Goal: Navigation & Orientation: Find specific page/section

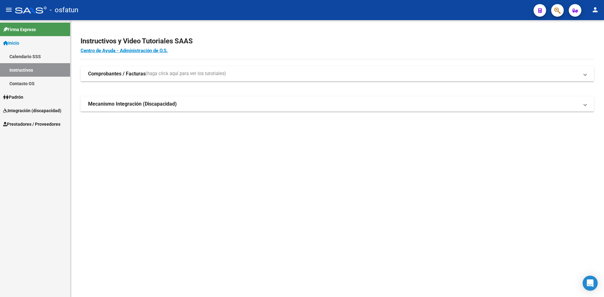
click at [37, 71] on link "Instructivos" at bounding box center [35, 70] width 70 height 14
click at [33, 58] on link "Calendario SSS" at bounding box center [35, 57] width 70 height 14
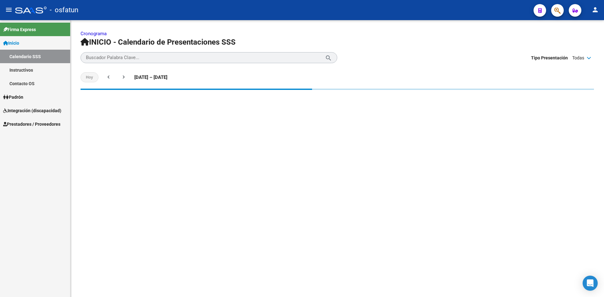
click at [32, 75] on link "Instructivos" at bounding box center [35, 70] width 70 height 14
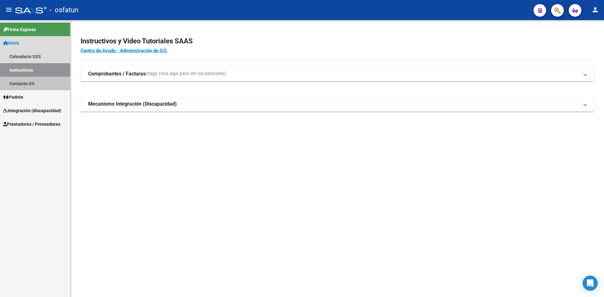
click at [31, 80] on link "Contacto OS" at bounding box center [35, 84] width 70 height 14
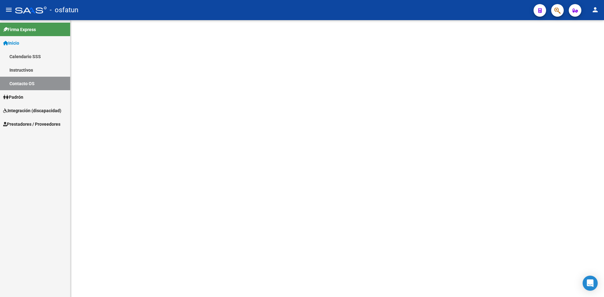
click at [30, 99] on link "Padrón" at bounding box center [35, 97] width 70 height 14
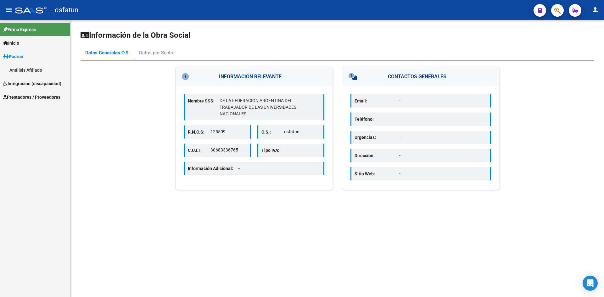
click at [40, 68] on link "Análisis Afiliado" at bounding box center [35, 70] width 70 height 14
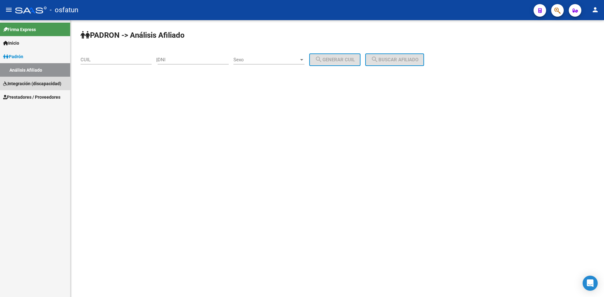
click at [43, 81] on span "Integración (discapacidad)" at bounding box center [32, 83] width 58 height 7
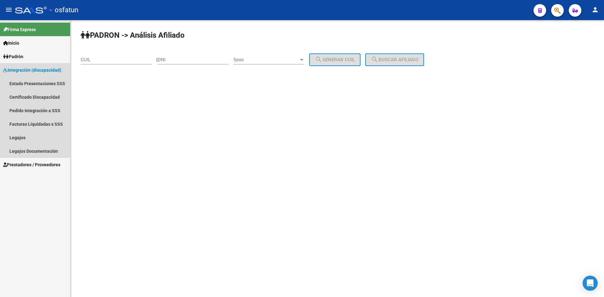
click at [44, 73] on link "Integración (discapacidad)" at bounding box center [35, 70] width 70 height 14
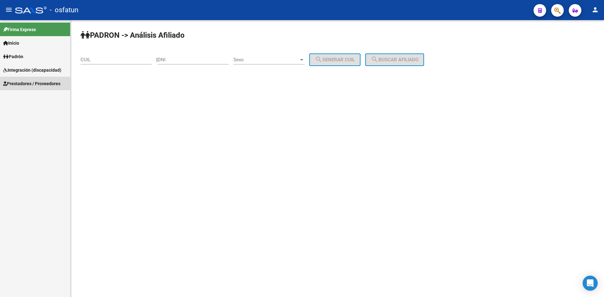
click at [42, 81] on span "Prestadores / Proveedores" at bounding box center [31, 83] width 57 height 7
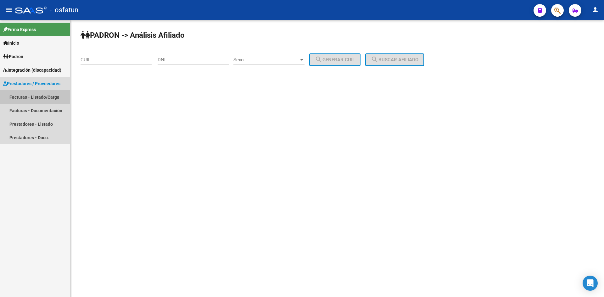
drag, startPoint x: 44, startPoint y: 96, endPoint x: 47, endPoint y: 97, distance: 3.6
click at [45, 96] on link "Facturas - Listado/Carga" at bounding box center [35, 97] width 70 height 14
